Goal: Transaction & Acquisition: Purchase product/service

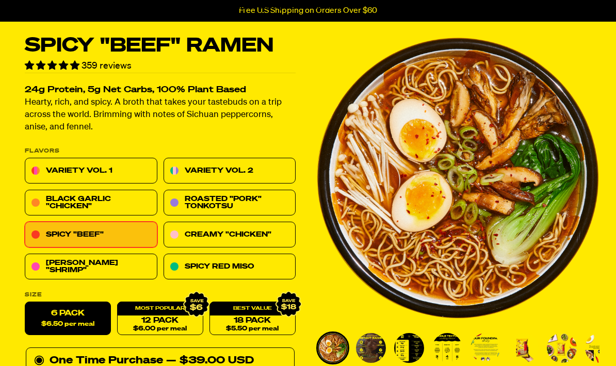
scroll to position [37, 0]
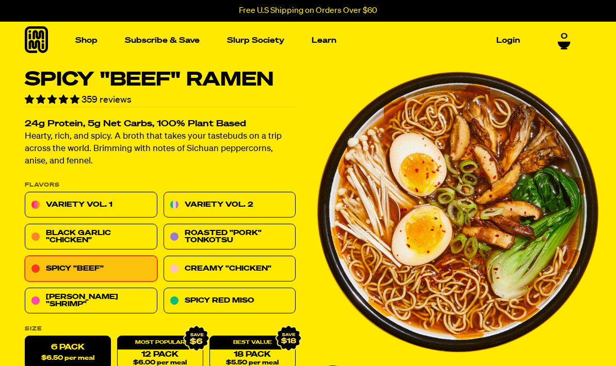
click at [68, 304] on link "[PERSON_NAME] "Shrimp"" at bounding box center [91, 301] width 133 height 26
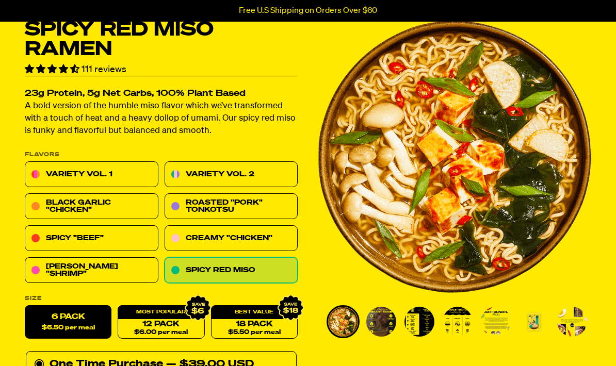
scroll to position [50, 0]
